Goal: Find specific page/section: Find specific page/section

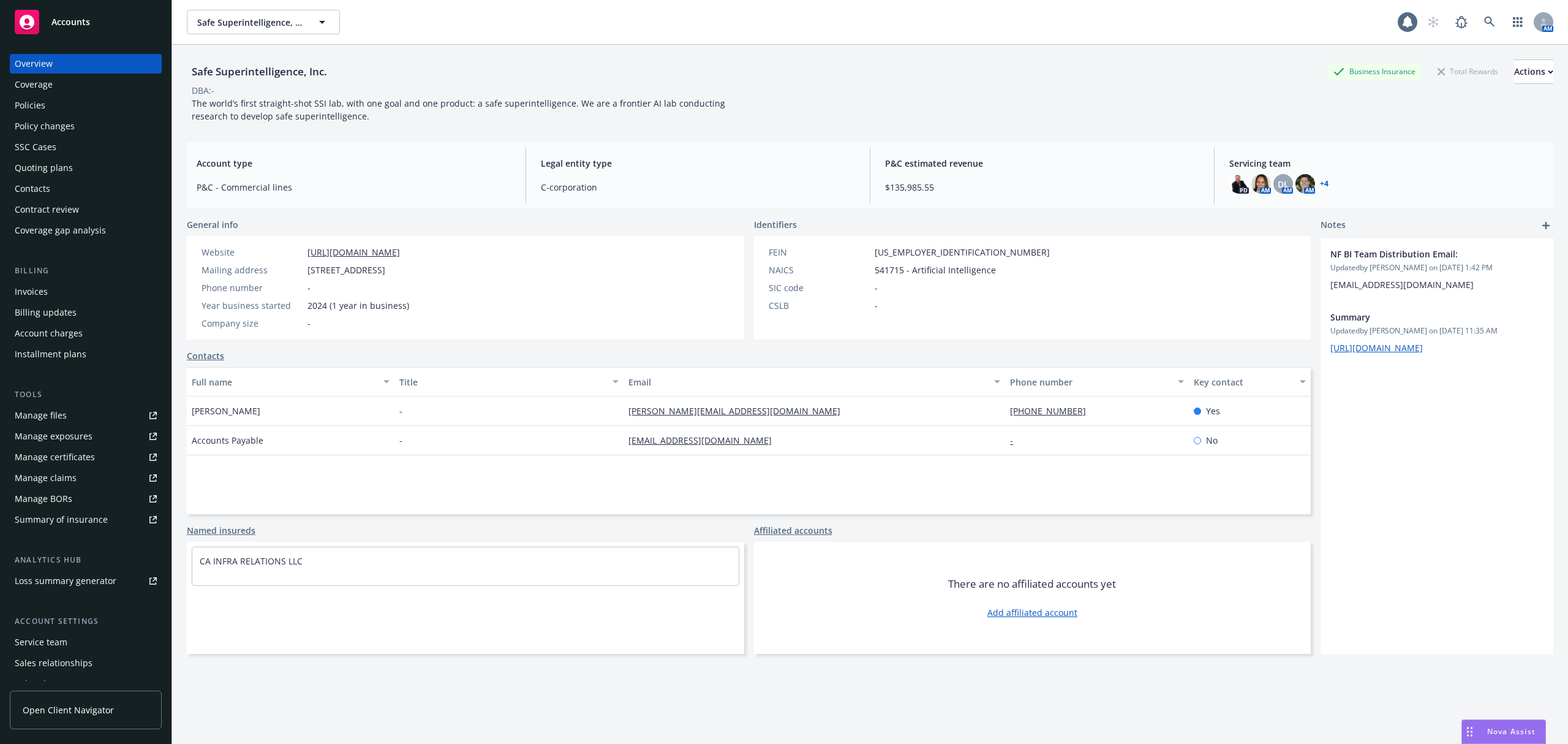
click at [272, 5] on div "Safe Superintelligence, Inc. Safe Superintelligence, Inc. 1 AM" at bounding box center [870, 22] width 1396 height 44
click at [258, 20] on span "Safe Superintelligence, Inc." at bounding box center [250, 22] width 106 height 13
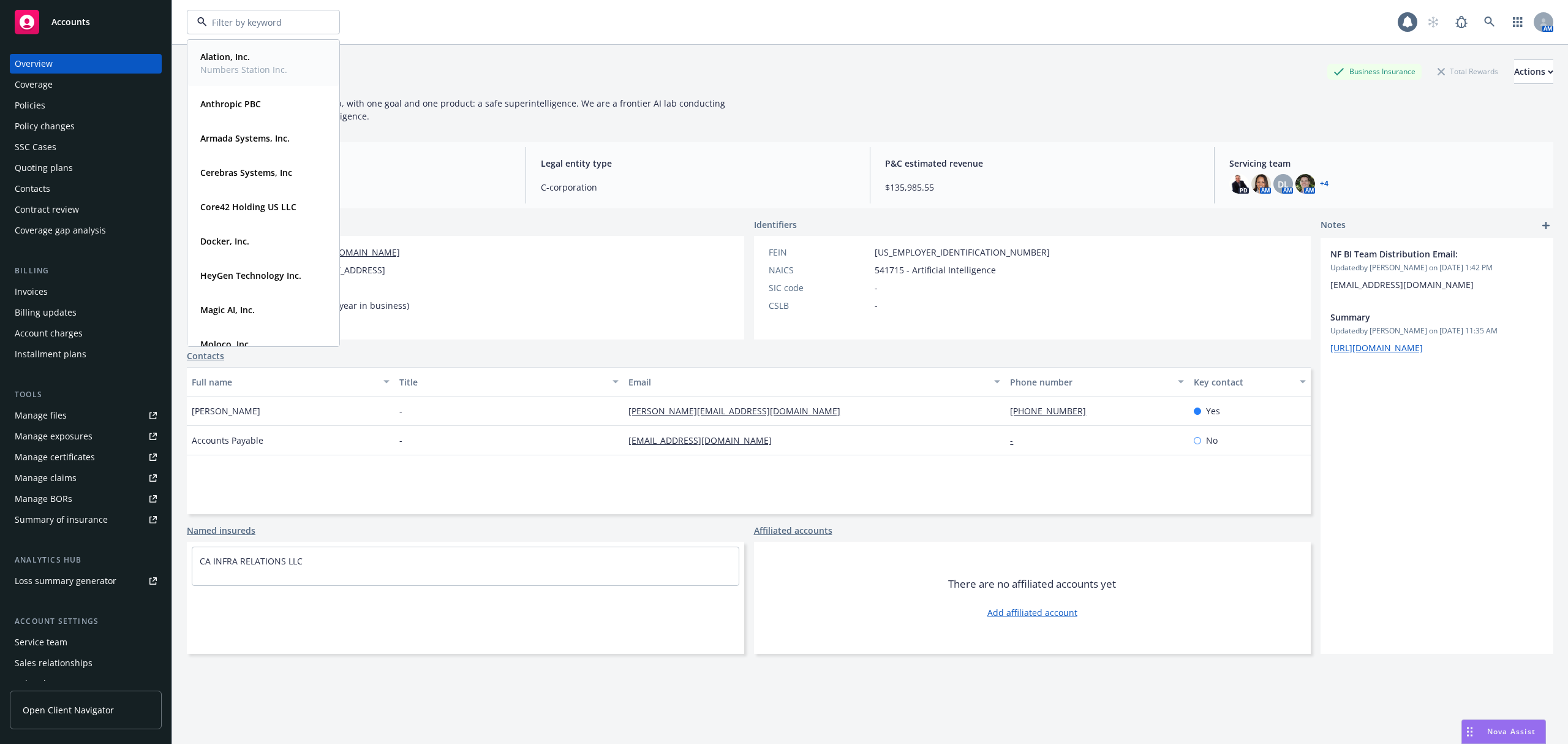
click at [273, 62] on span "Alation, Inc." at bounding box center [244, 57] width 87 height 13
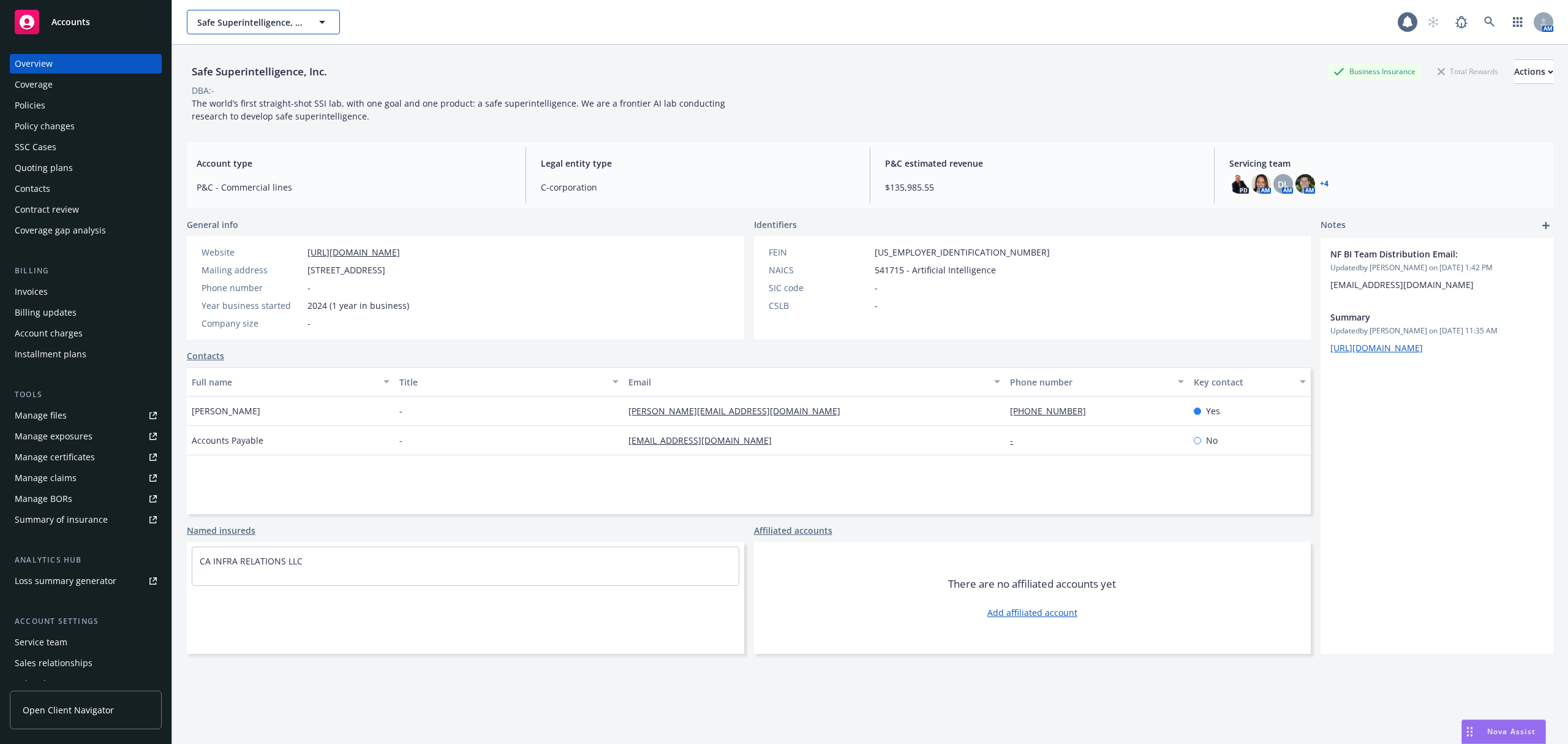
click at [266, 30] on button "Safe Superintelligence, Inc." at bounding box center [263, 22] width 153 height 25
type input "Safe Superintelligence, Inc."
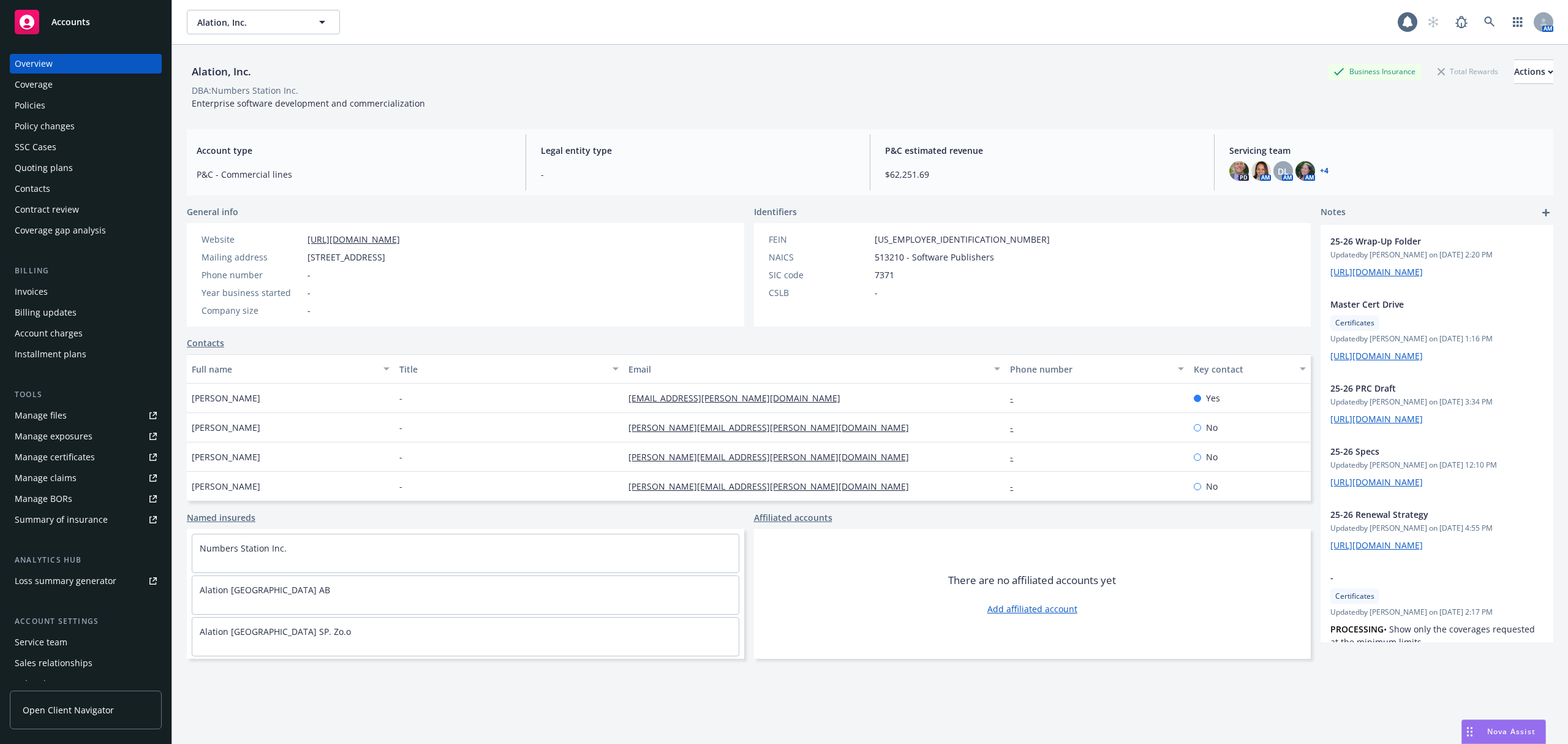
type input "Alation, Inc."
click at [284, 10] on button "Alation, Inc." at bounding box center [263, 22] width 153 height 25
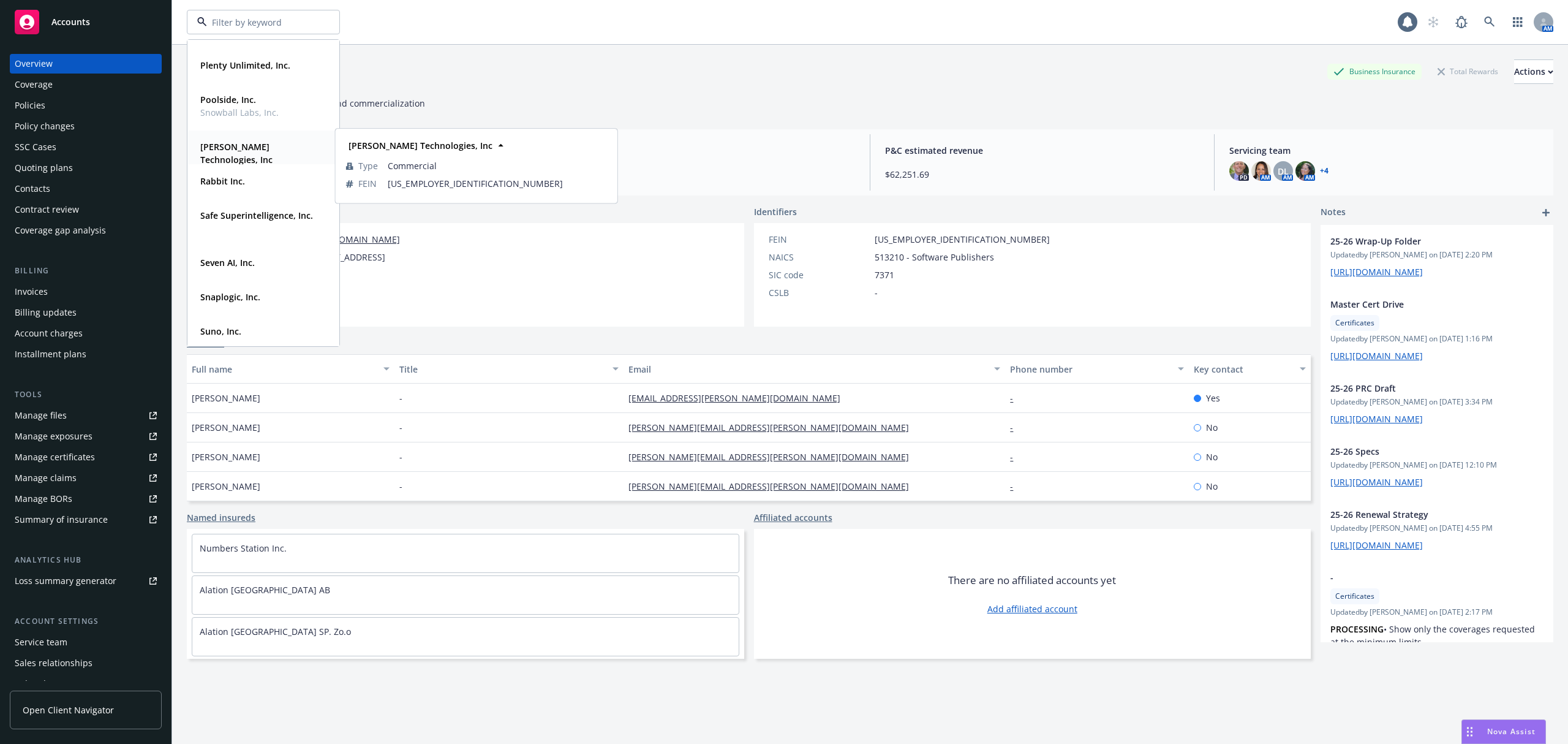
scroll to position [415, 0]
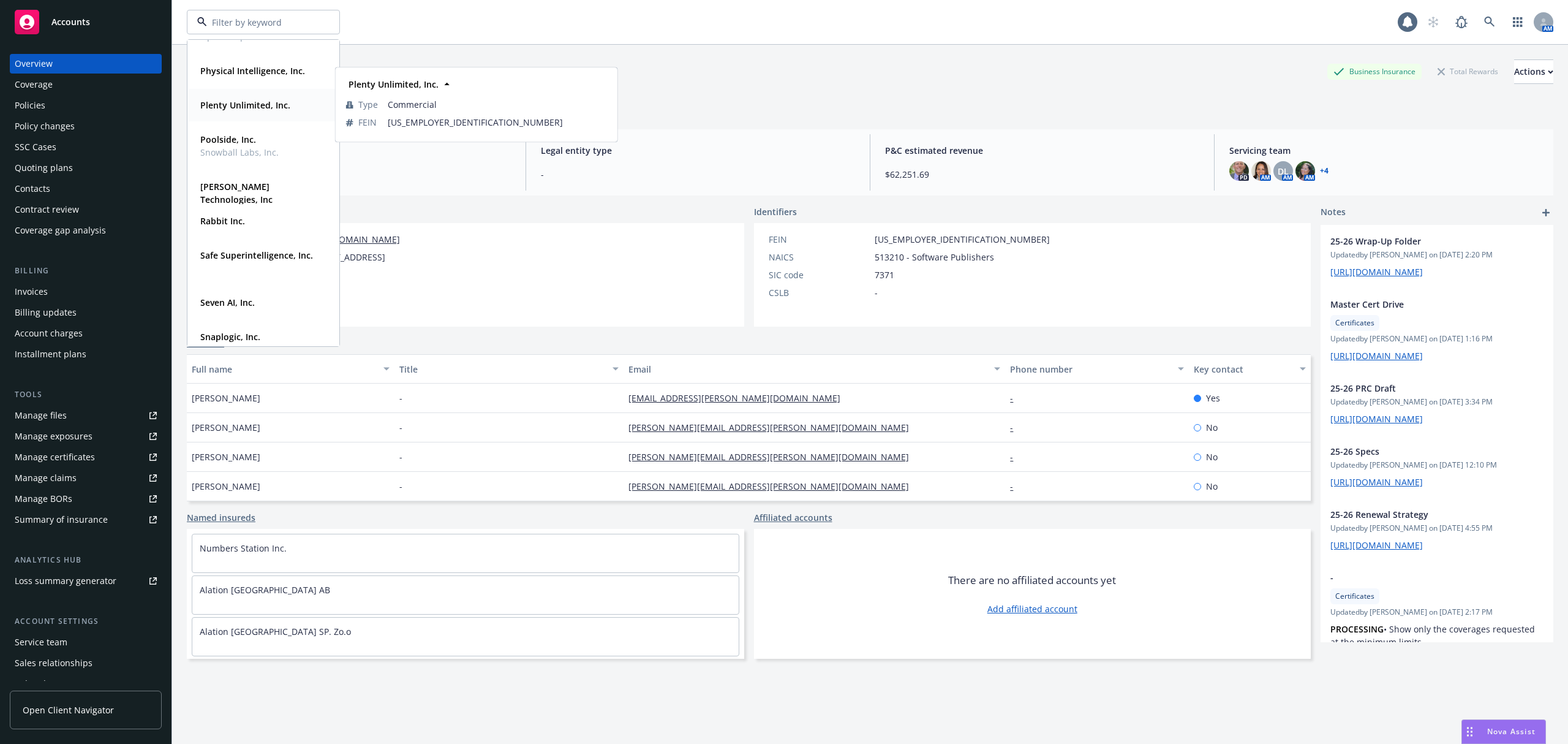
click at [251, 111] on span "Plenty Unlimited, Inc." at bounding box center [245, 104] width 90 height 13
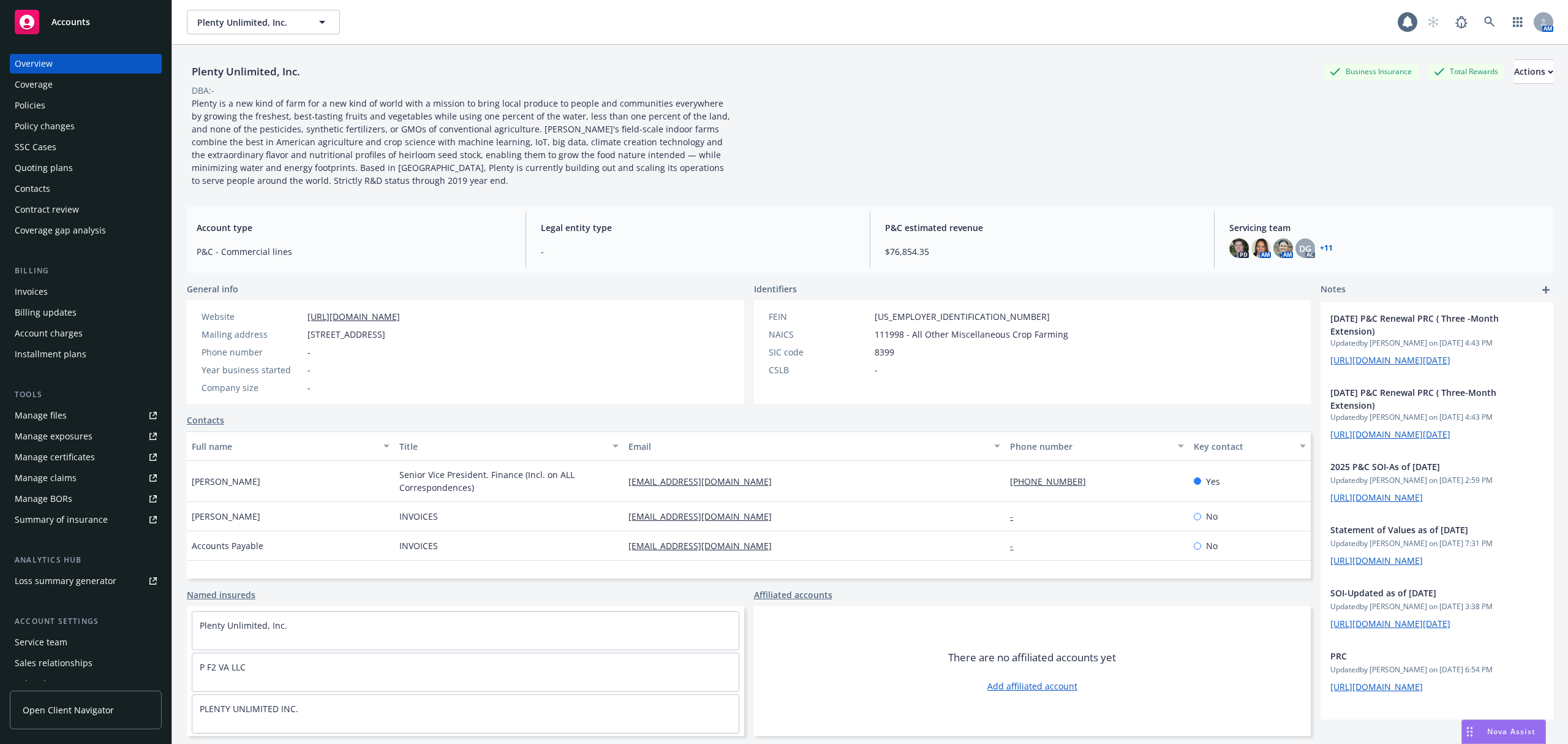
click at [78, 105] on div "Policies" at bounding box center [85, 105] width 142 height 20
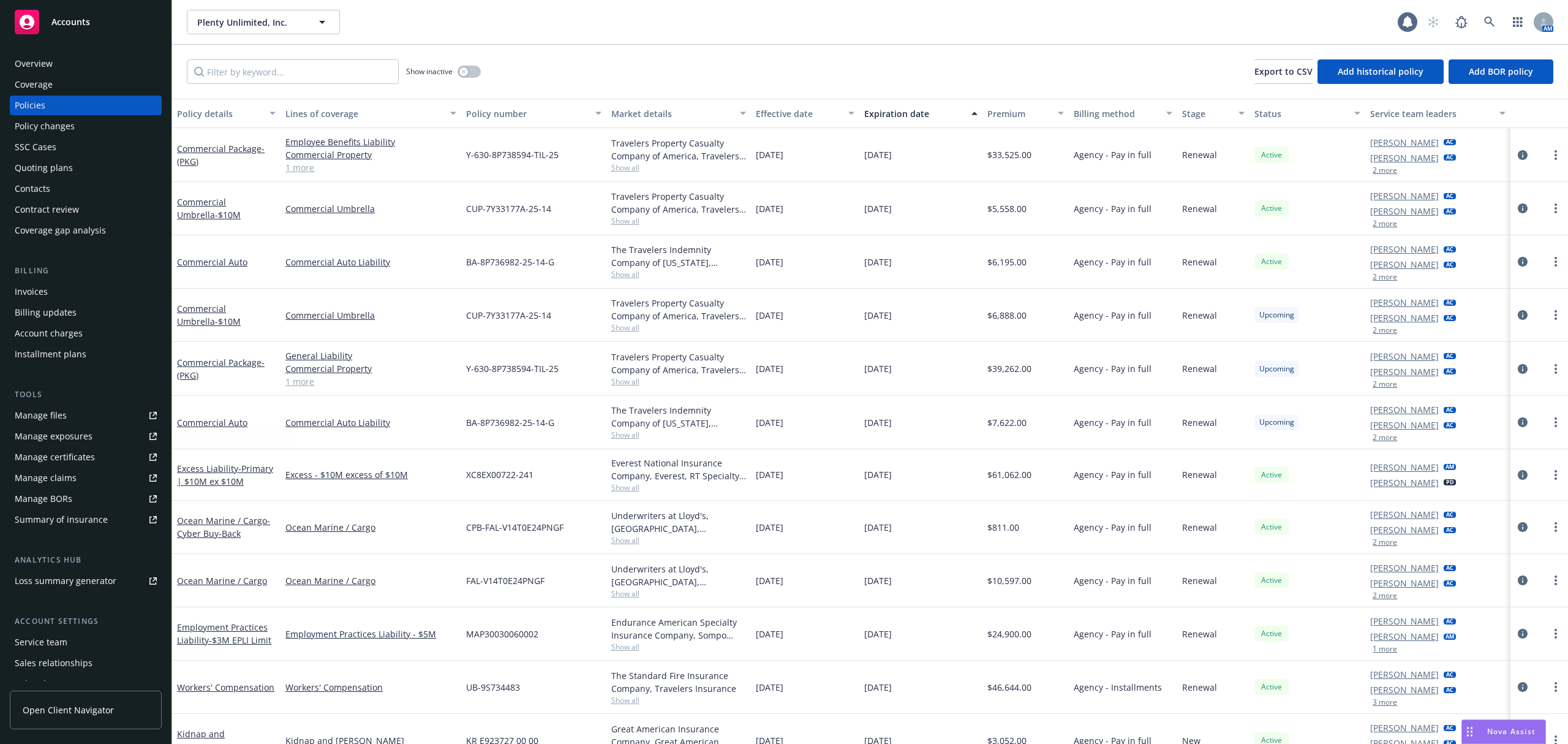
click at [92, 464] on div "Manage certificates" at bounding box center [55, 457] width 80 height 20
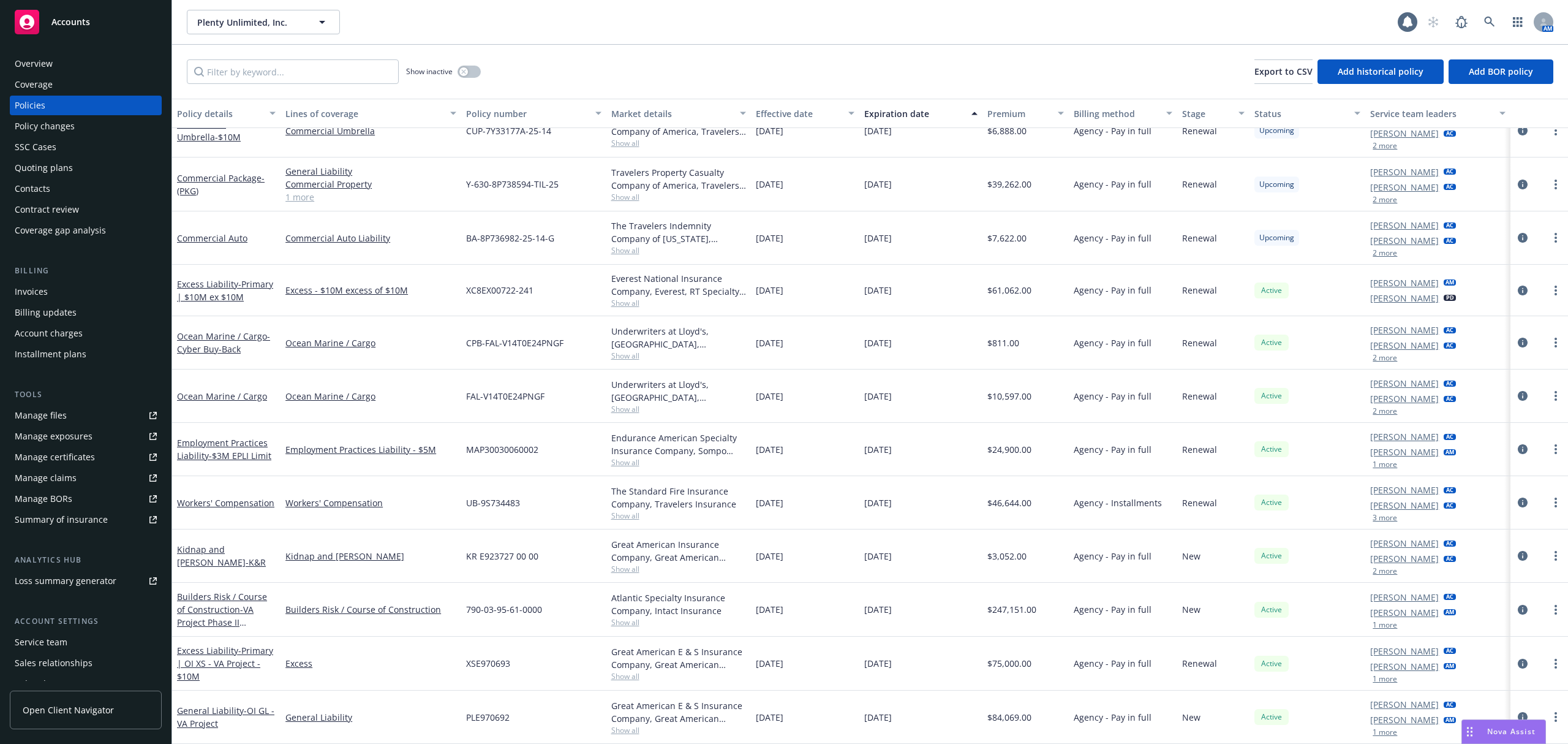
scroll to position [1, 0]
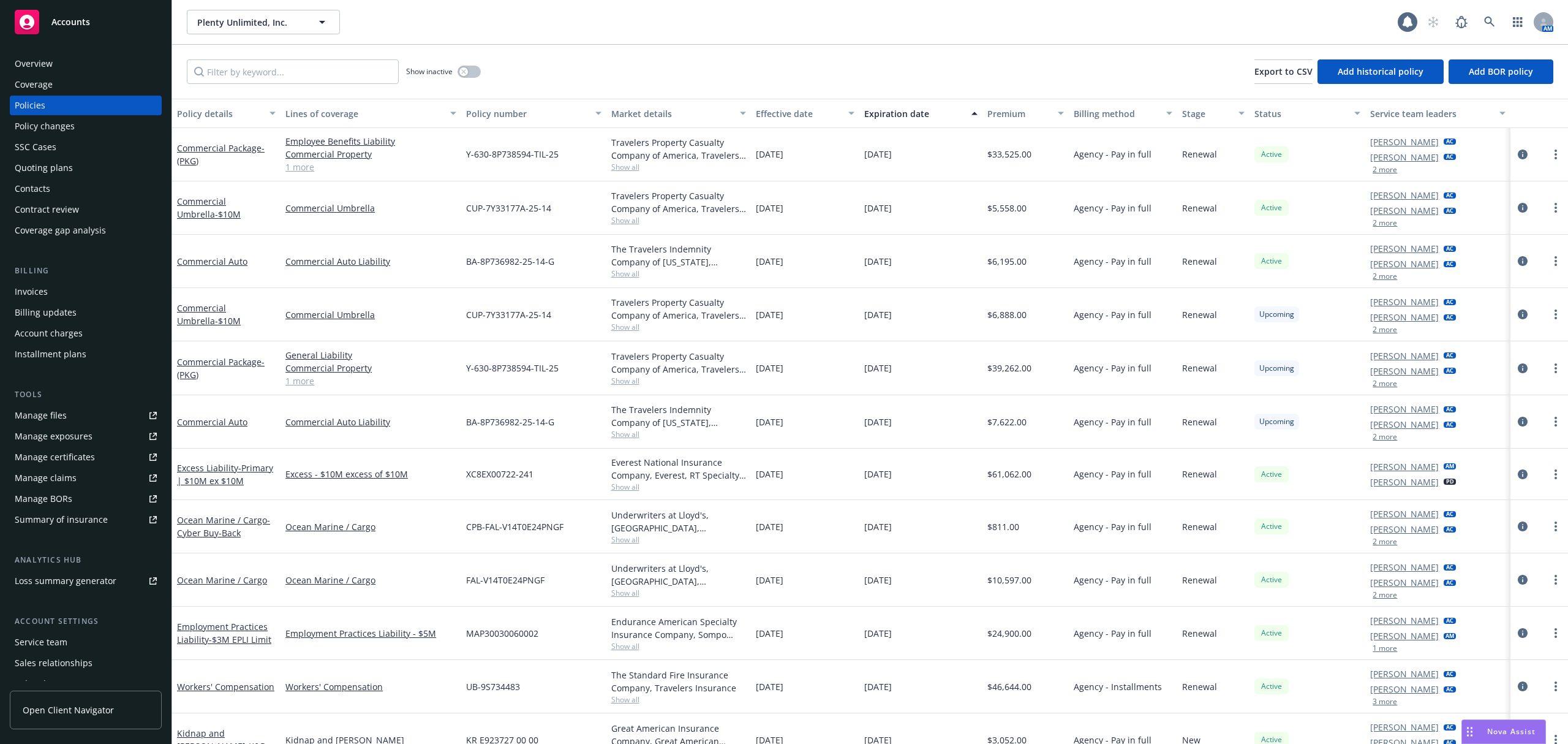
click at [64, 418] on div "Manage files" at bounding box center [41, 415] width 52 height 20
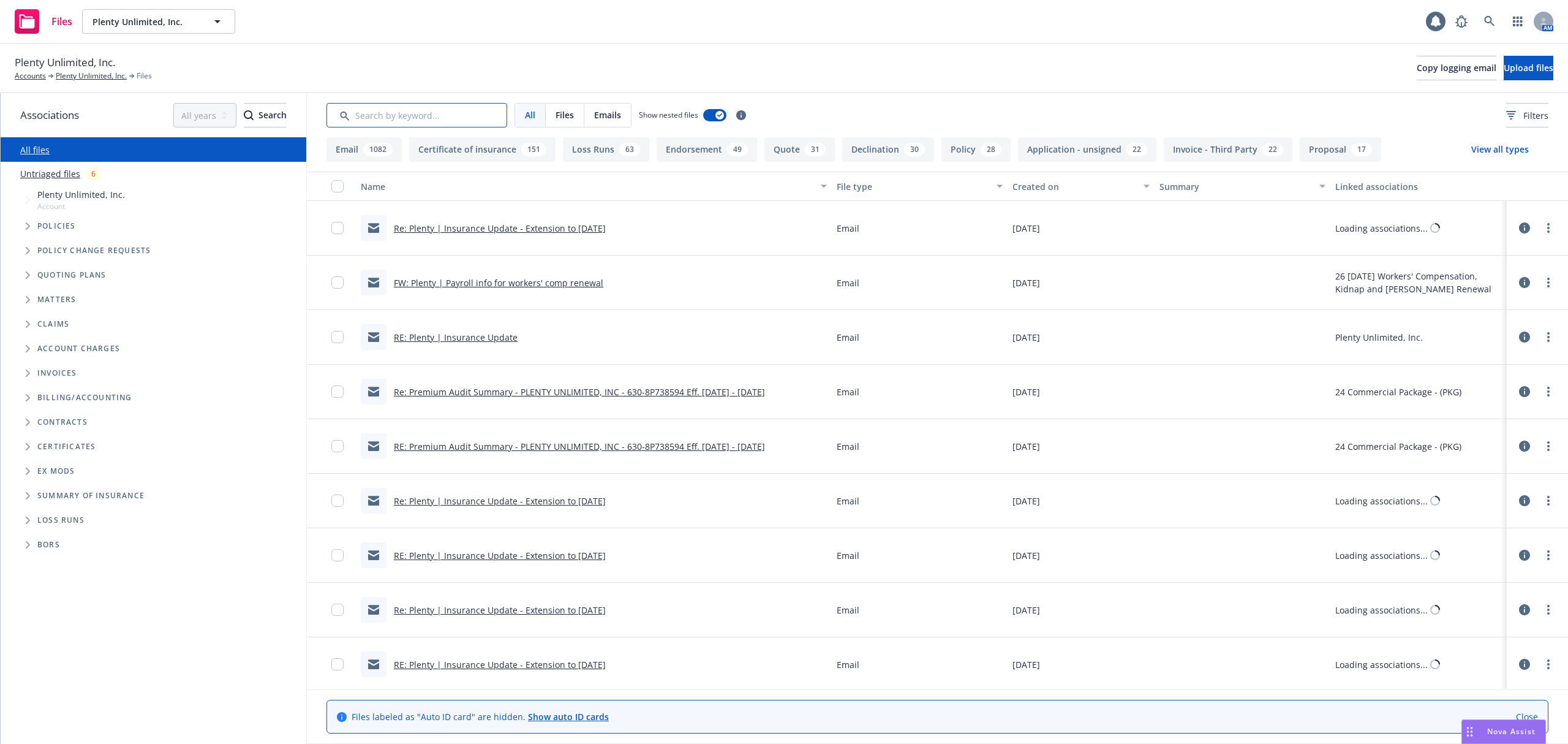
click at [358, 116] on input "Search by keyword..." at bounding box center [417, 115] width 181 height 25
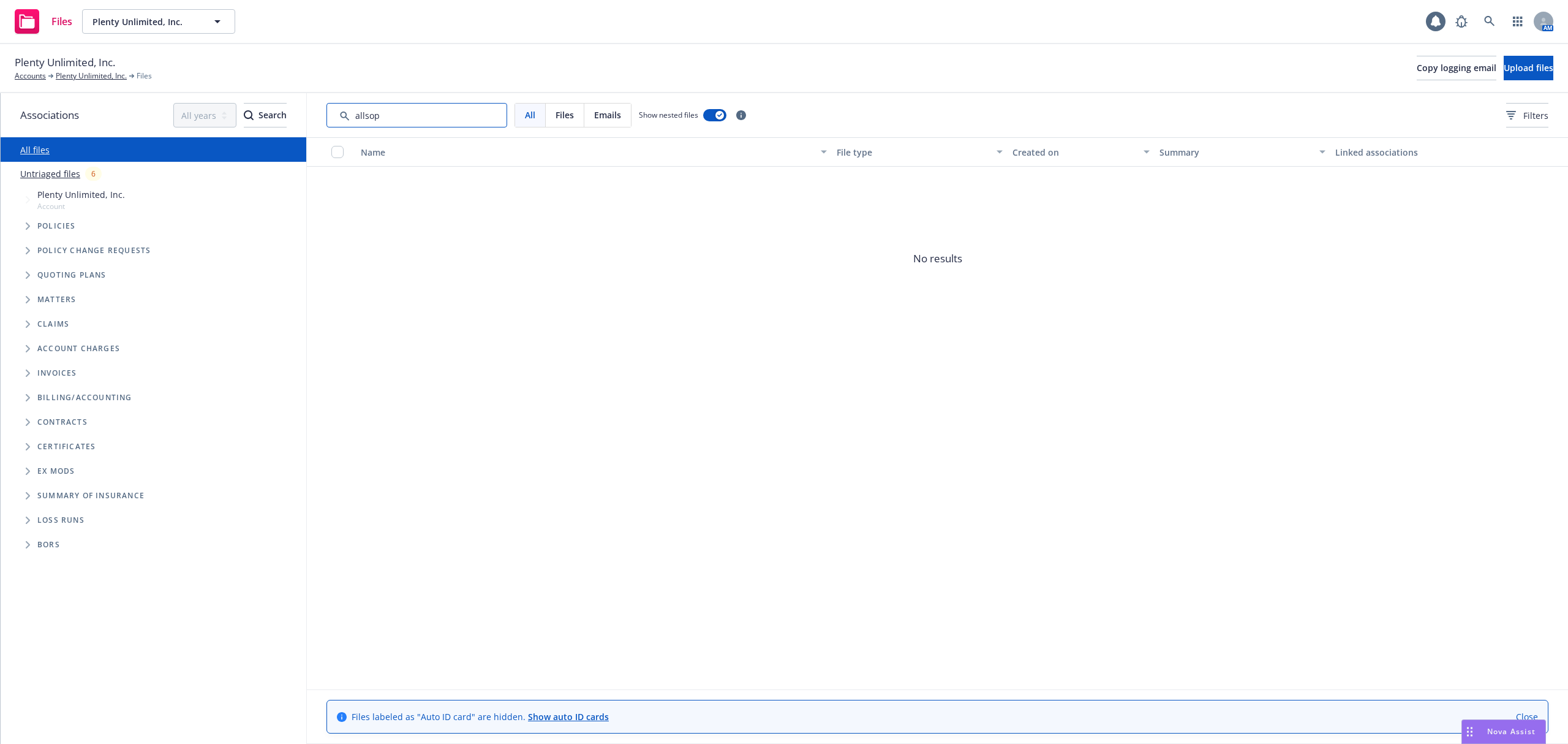
type input "allsop"
